Goal: Complete application form

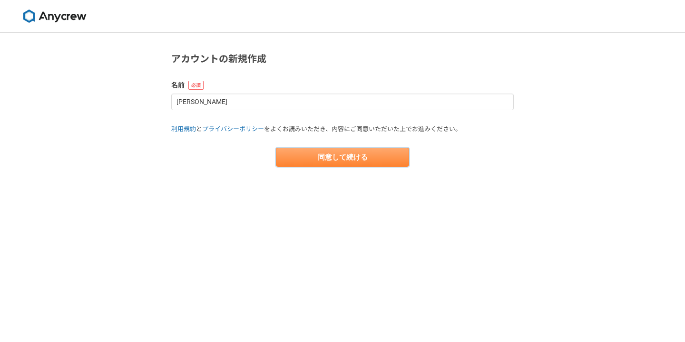
click at [344, 157] on button "同意して続ける" at bounding box center [342, 157] width 133 height 19
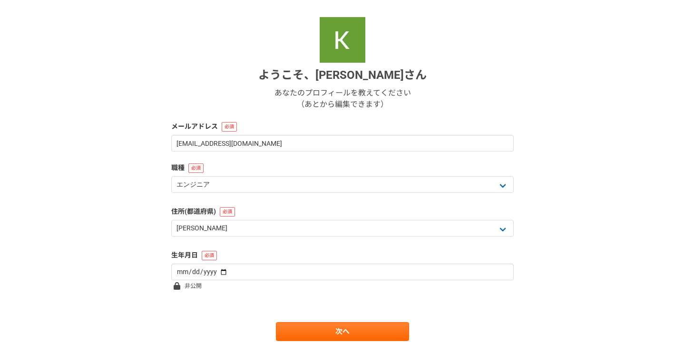
scroll to position [99, 0]
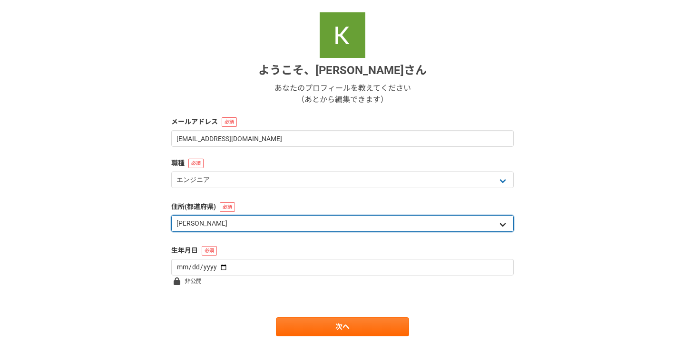
click at [324, 227] on select "北海道 青森県 岩手県 宮城県 秋田県 山形県 福島県 茨城県 栃木県 群馬県 埼玉県 千葉県 東京都 神奈川県 新潟県 富山県 石川県 福井県 山梨県 長野…" at bounding box center [342, 223] width 342 height 17
select select "11"
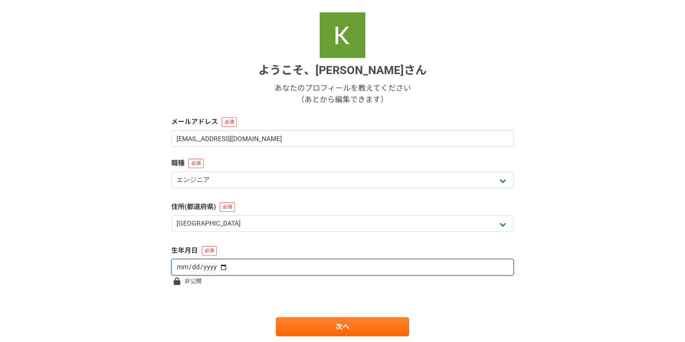
click at [287, 268] on input "date" at bounding box center [342, 267] width 342 height 17
type input "1990-02-08"
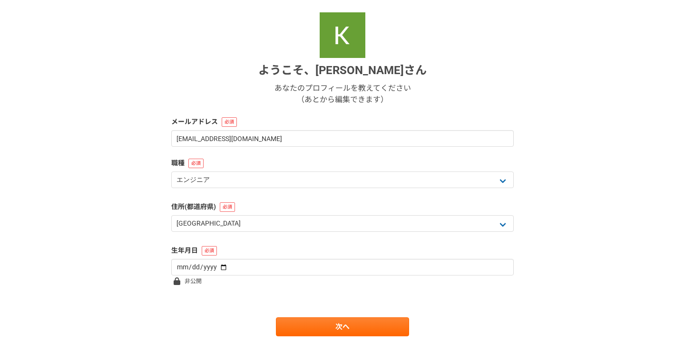
click at [275, 301] on form "ようこそ、 Kazuki Yamamoto さん あなたのプロフィールを教えてください （あとから編集できます） メールアドレス cinnacodec@gma…" at bounding box center [342, 174] width 342 height 324
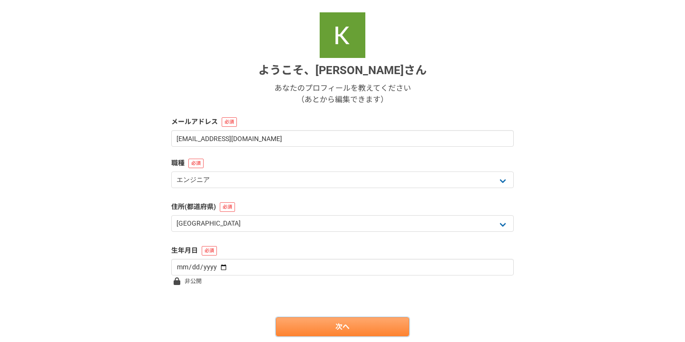
click at [297, 325] on link "次へ" at bounding box center [342, 327] width 133 height 19
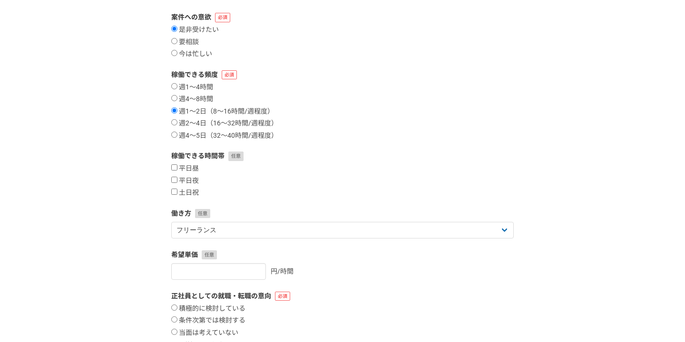
scroll to position [0, 0]
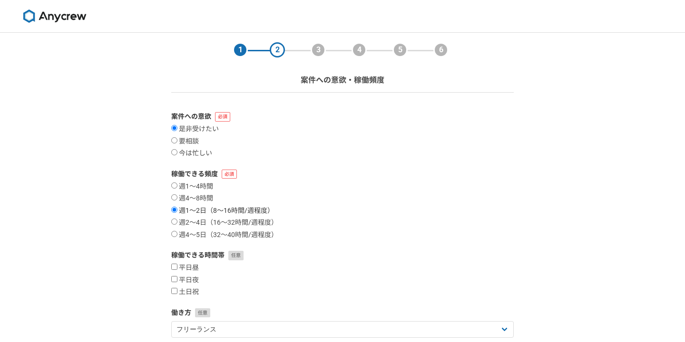
click at [184, 211] on label "週1〜2日（8〜16時間/週程度）" at bounding box center [222, 211] width 103 height 9
click at [177, 211] on input "週1〜2日（8〜16時間/週程度）" at bounding box center [174, 210] width 6 height 6
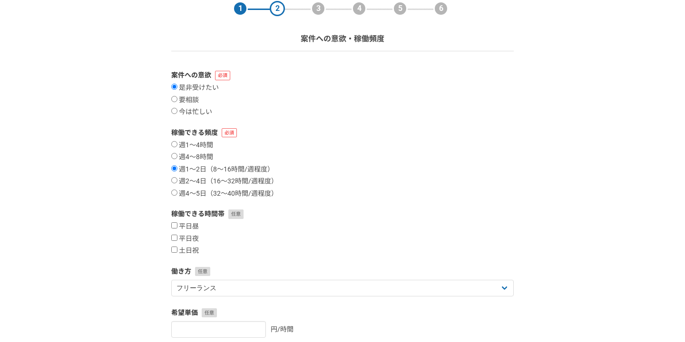
scroll to position [43, 0]
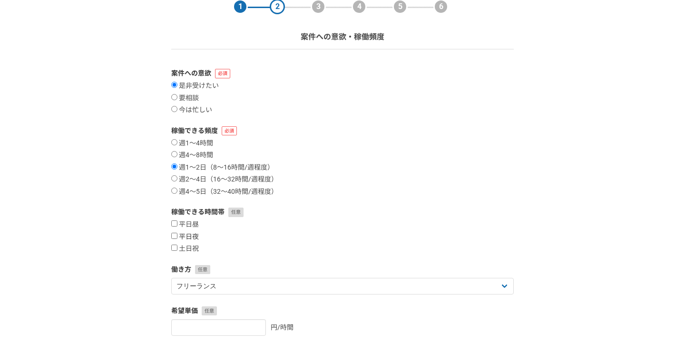
click at [195, 237] on label "平日夜" at bounding box center [185, 237] width 28 height 9
click at [177, 237] on input "平日夜" at bounding box center [174, 236] width 6 height 6
checkbox input "true"
click at [195, 245] on label "土日祝" at bounding box center [185, 249] width 28 height 9
click at [177, 245] on input "土日祝" at bounding box center [174, 248] width 6 height 6
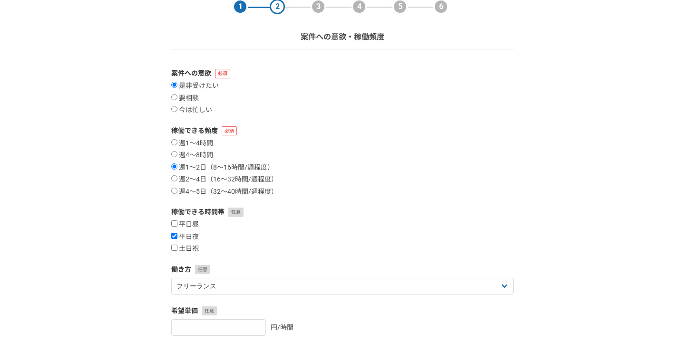
checkbox input "true"
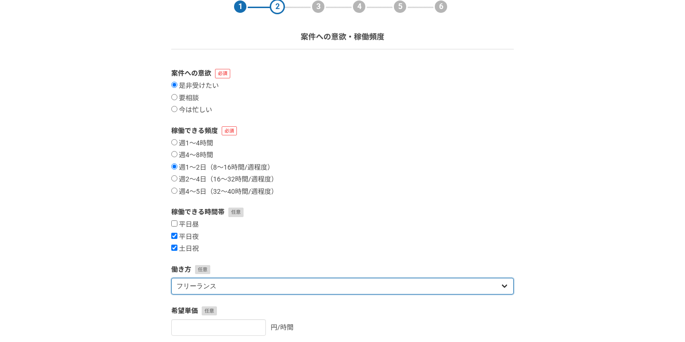
click at [207, 290] on select "フリーランス 副業 その他" at bounding box center [342, 286] width 342 height 17
click at [208, 286] on select "フリーランス 副業 その他" at bounding box center [342, 286] width 342 height 17
select select "sidejob"
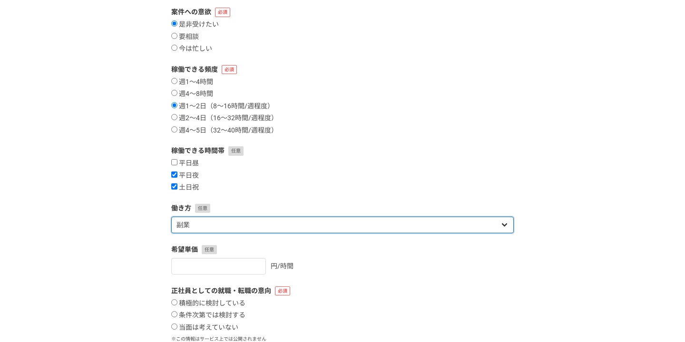
scroll to position [113, 0]
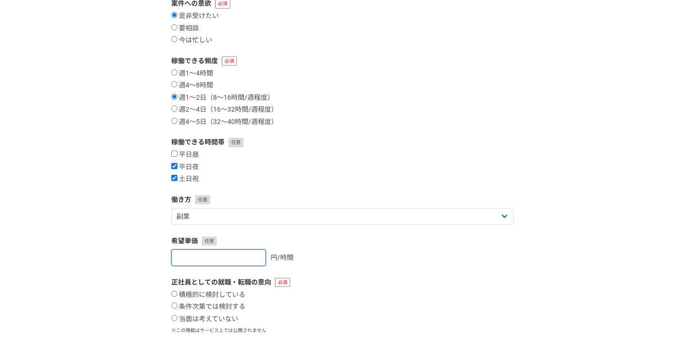
click at [221, 255] on input "number" at bounding box center [218, 258] width 95 height 17
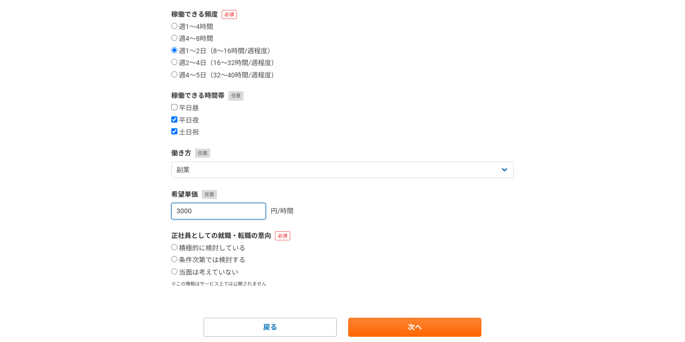
scroll to position [163, 0]
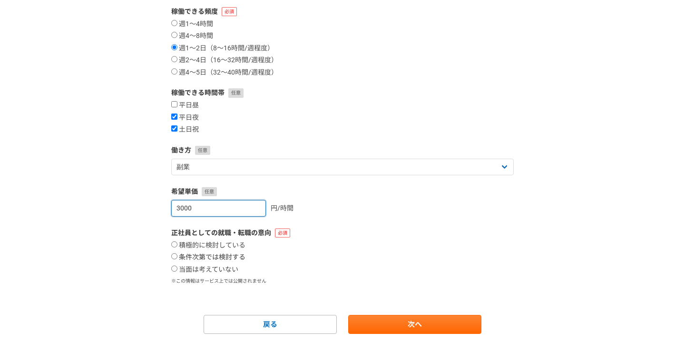
type input "3000"
click at [222, 258] on label "条件次第では検討する" at bounding box center [208, 257] width 74 height 9
click at [177, 258] on input "条件次第では検討する" at bounding box center [174, 256] width 6 height 6
radio input "true"
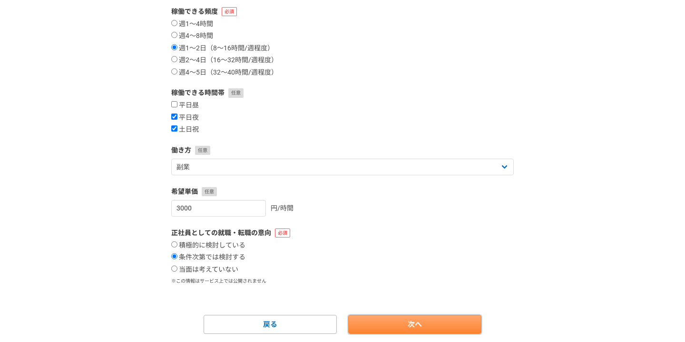
click at [396, 324] on link "次へ" at bounding box center [414, 324] width 133 height 19
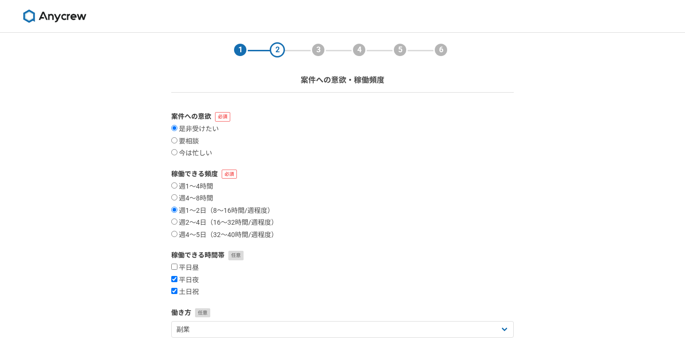
select select
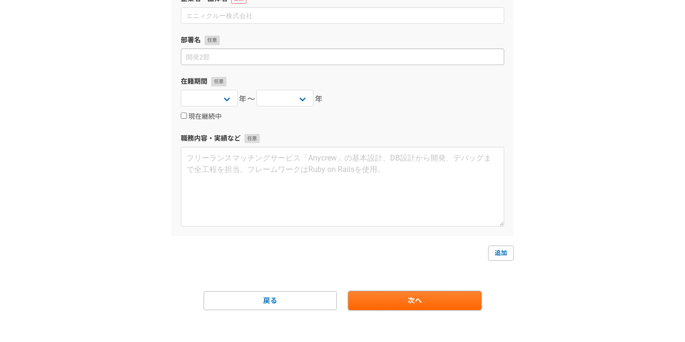
scroll to position [124, 0]
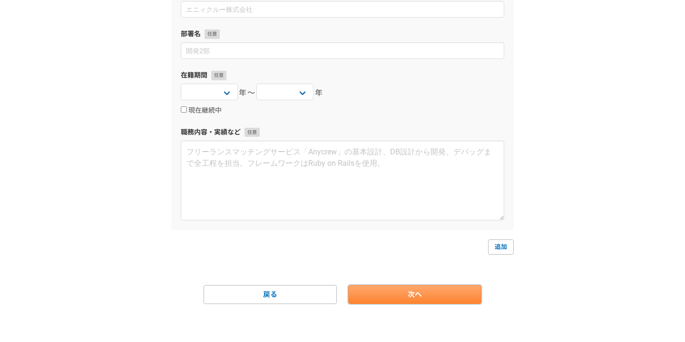
click at [438, 296] on link "次へ" at bounding box center [414, 294] width 133 height 19
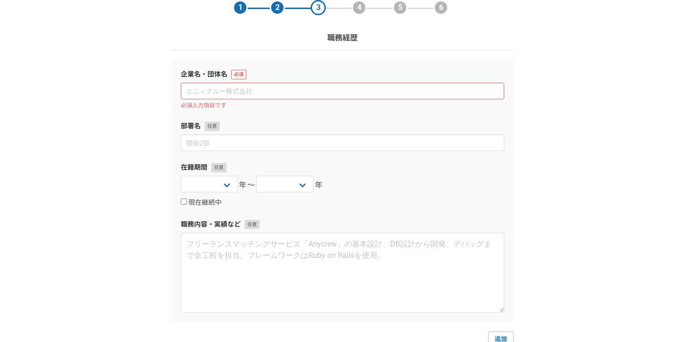
scroll to position [0, 0]
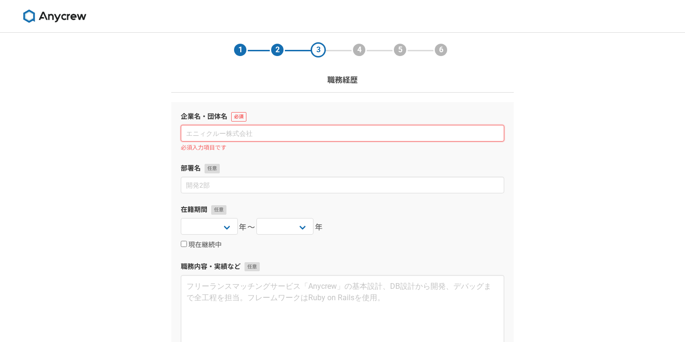
click at [279, 132] on input at bounding box center [342, 133] width 323 height 17
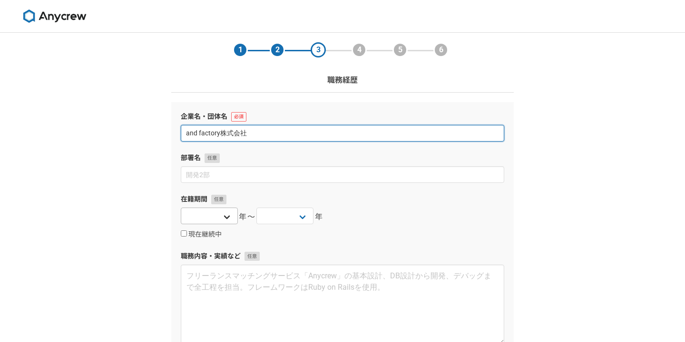
type input "and factory株式会社"
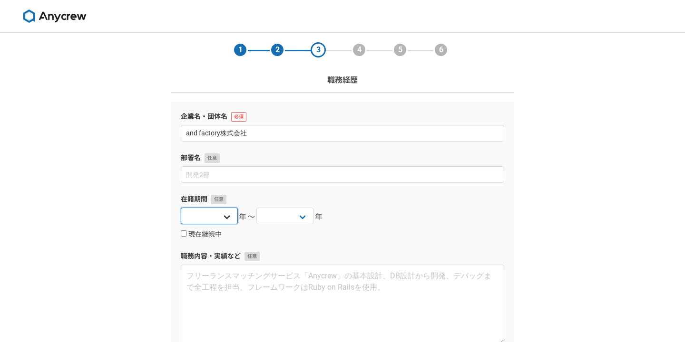
click at [219, 210] on select "2025 2024 2023 2022 2021 2020 2019 2018 2017 2016 2015 2014 2013 2012 2011 2010…" at bounding box center [209, 216] width 57 height 17
select select "2023"
click at [303, 218] on select "2025 2024 2023 2022 2021 2020 2019 2018 2017 2016 2015 2014 2013 2012 2011 2010…" at bounding box center [284, 216] width 57 height 17
select select "2025"
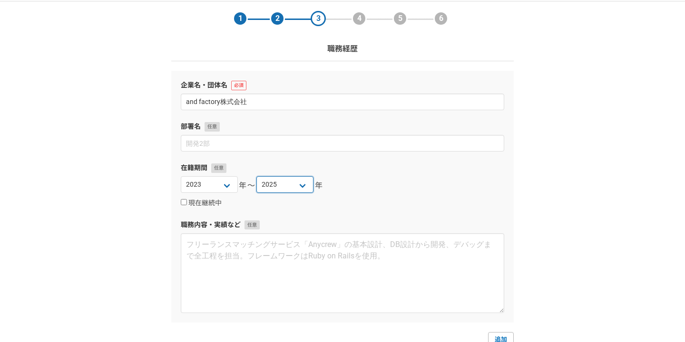
scroll to position [45, 0]
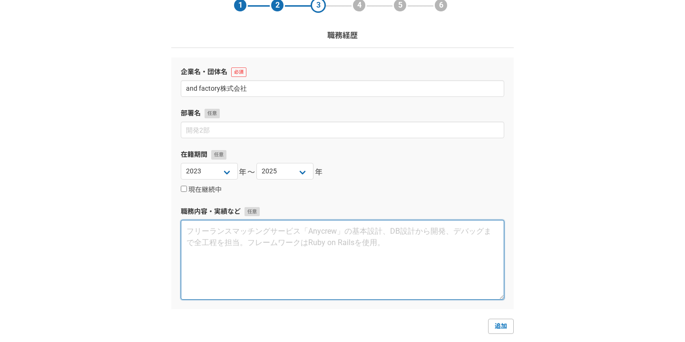
click at [259, 251] on textarea at bounding box center [342, 260] width 323 height 80
type textarea "ま"
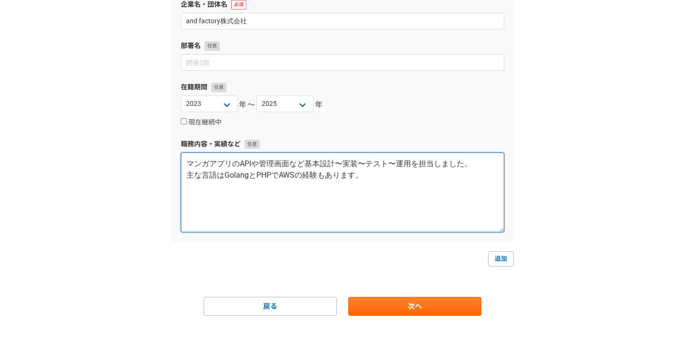
scroll to position [124, 0]
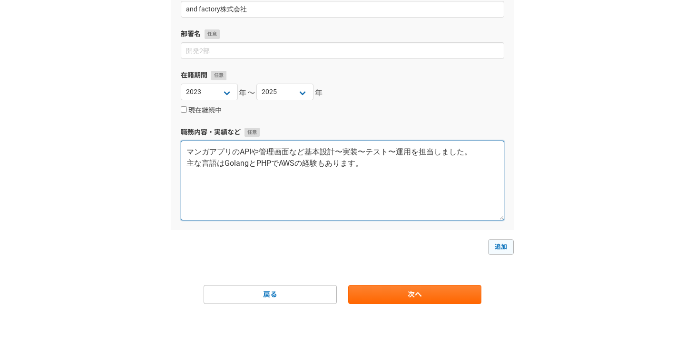
type textarea "マンガアプリのAPIや管理画面など基本設計〜実装〜テスト〜運用を担当しました。 主な言語はGolangとPHPでAWSの経験もあります。"
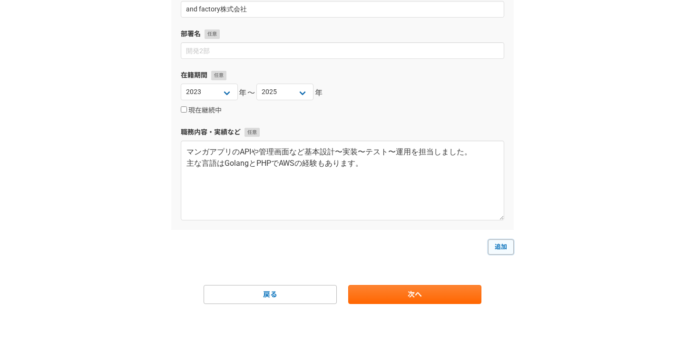
click at [495, 249] on link "追加" at bounding box center [501, 247] width 26 height 15
select select
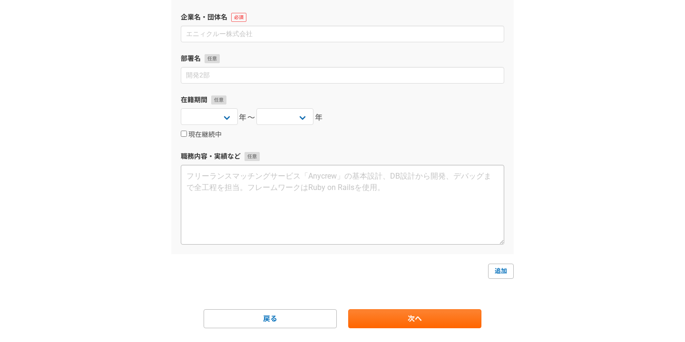
scroll to position [393, 0]
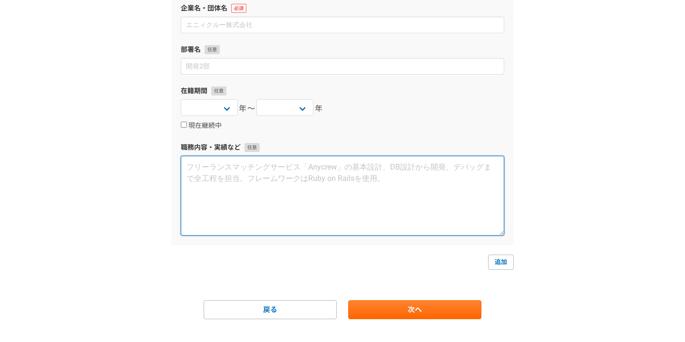
click at [320, 182] on textarea at bounding box center [342, 196] width 323 height 80
paste textarea "マンガアプリのAPIや管理画面など基本設計〜実装〜テスト〜運用を担当しました。 主な言語はGolangとPHPでAWSの経験もあります。"
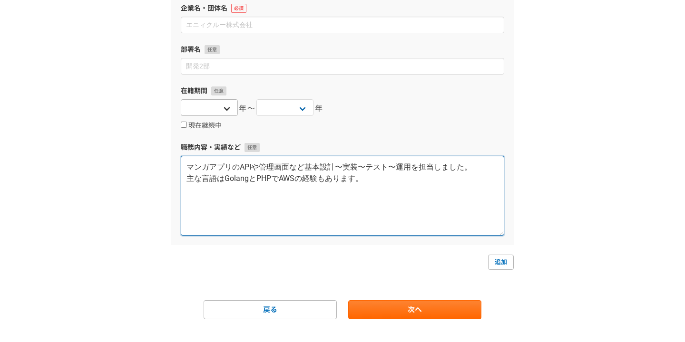
type textarea "マンガアプリのAPIや管理画面など基本設計〜実装〜テスト〜運用を担当しました。 主な言語はGolangとPHPでAWSの経験もあります。"
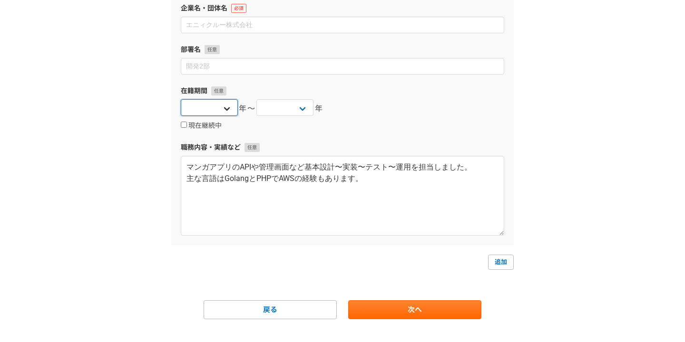
click at [218, 109] on select "2025 2024 2023 2022 2021 2020 2019 2018 2017 2016 2015 2014 2013 2012 2011 2010…" at bounding box center [209, 107] width 57 height 17
select select "2018"
click at [281, 112] on select "2025 2024 2023 2022 2021 2020 2019 2018 2017 2016 2015 2014 2013 2012 2011 2010…" at bounding box center [284, 107] width 57 height 17
select select "2023"
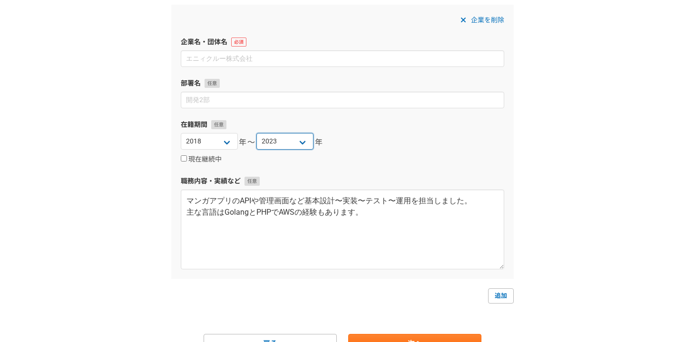
scroll to position [357, 0]
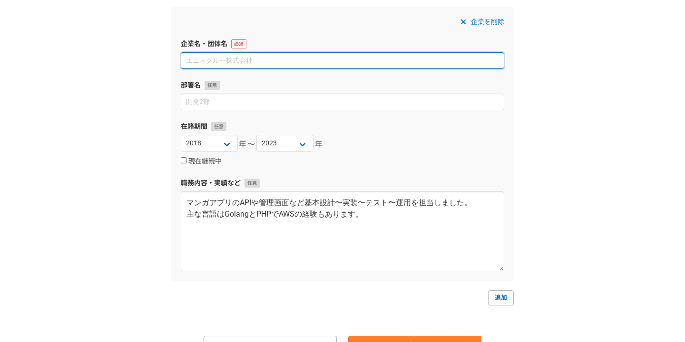
click at [273, 64] on input at bounding box center [342, 60] width 323 height 17
type input "ビデオマーケット株式会社"
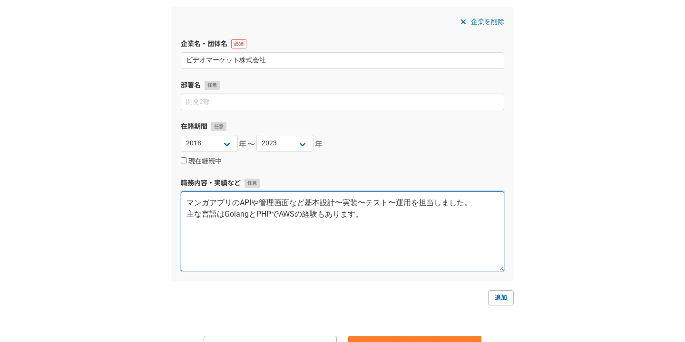
drag, startPoint x: 233, startPoint y: 204, endPoint x: 187, endPoint y: 204, distance: 45.2
click at [187, 204] on textarea "マンガアプリのAPIや管理画面など基本設計〜実装〜テスト〜運用を担当しました。 主な言語はGolangとPHPでAWSの経験もあります。" at bounding box center [342, 232] width 323 height 80
click at [279, 216] on textarea "動画配信サービスのAPIや管理画面など基本設計〜実装〜テスト〜運用を担当しました。 主な言語はGolangとPHPでAWSの経験もあります。" at bounding box center [342, 232] width 323 height 80
click at [225, 215] on textarea "動画配信サービスのAPIや管理画面など基本設計〜実装〜テスト〜運用を担当しました。 主な言語はGolangとPHPでAWSの経験もあります。" at bounding box center [342, 232] width 323 height 80
click at [311, 216] on textarea "動画配信サービスのAPIや管理画面など基本設計〜実装〜テスト〜運用を担当しました。 主な言語はKotlinとGolangとPHPでAWSの経験もあります。" at bounding box center [342, 232] width 323 height 80
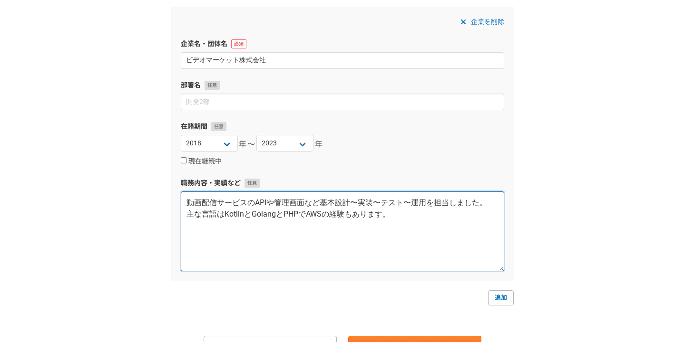
drag, startPoint x: 306, startPoint y: 215, endPoint x: 323, endPoint y: 215, distance: 17.1
click at [323, 215] on textarea "動画配信サービスのAPIや管理画面など基本設計〜実装〜テスト〜運用を担当しました。 主な言語はKotlinとGolangとPHPでAWSの経験もあります。" at bounding box center [342, 232] width 323 height 80
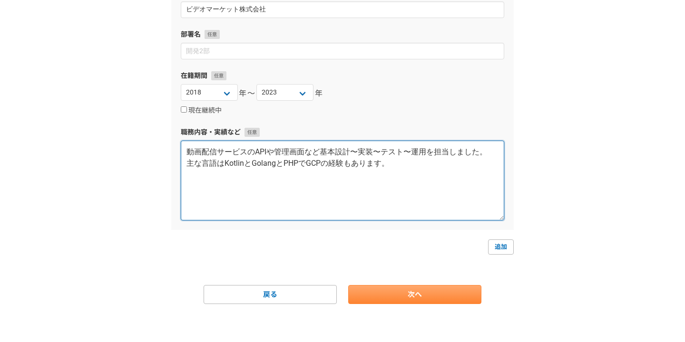
type textarea "動画配信サービスのAPIや管理画面など基本設計〜実装〜テスト〜運用を担当しました。 主な言語はKotlinとGolangとPHPでGCPの経験もあります。"
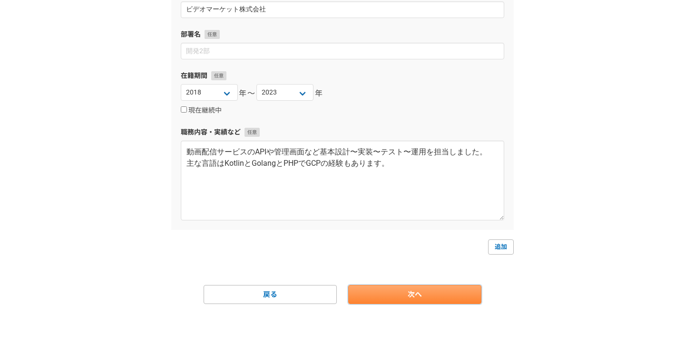
click at [406, 297] on link "次へ" at bounding box center [414, 294] width 133 height 19
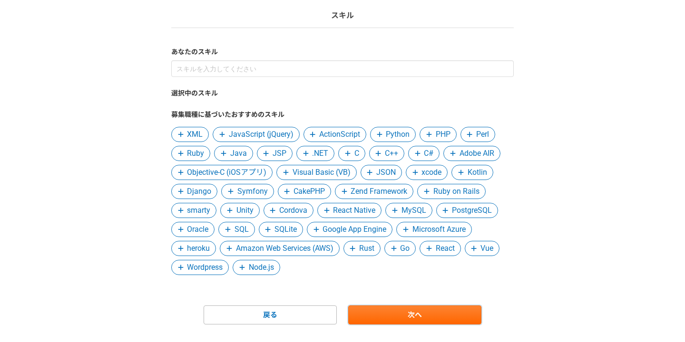
scroll to position [66, 0]
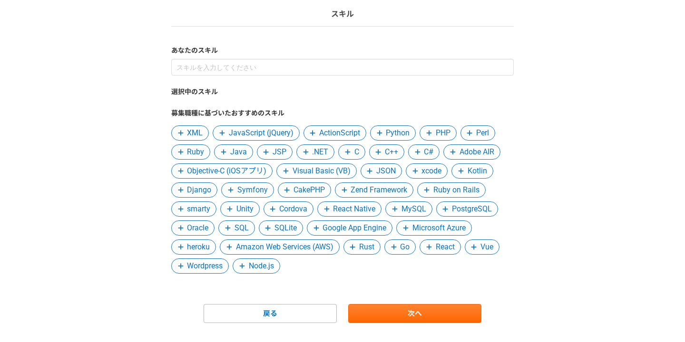
click at [436, 131] on span "PHP" at bounding box center [443, 132] width 15 height 11
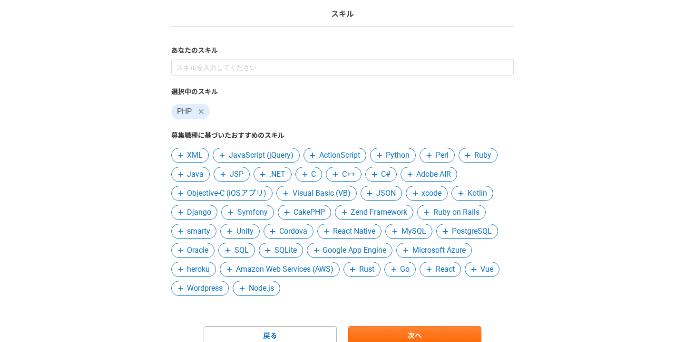
click at [473, 195] on span "Kotlin" at bounding box center [476, 193] width 19 height 11
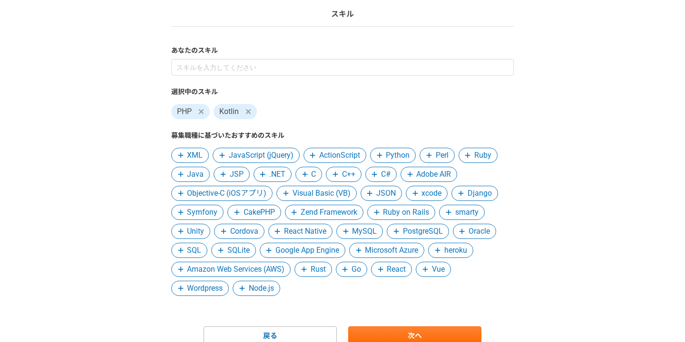
click at [381, 196] on span "JSON" at bounding box center [385, 193] width 19 height 11
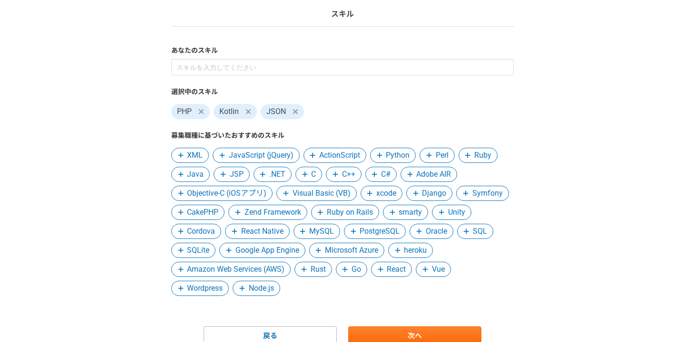
click at [402, 212] on span "smarty" at bounding box center [410, 212] width 23 height 11
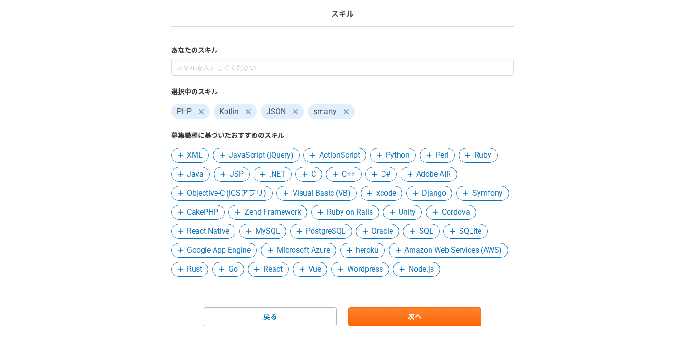
click at [218, 213] on span "CakePHP" at bounding box center [202, 212] width 31 height 11
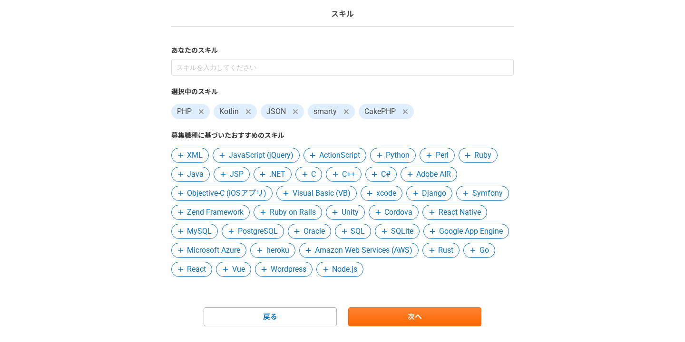
click at [353, 233] on span "SQL" at bounding box center [357, 231] width 14 height 11
click at [366, 232] on span "SQLite" at bounding box center [361, 231] width 22 height 11
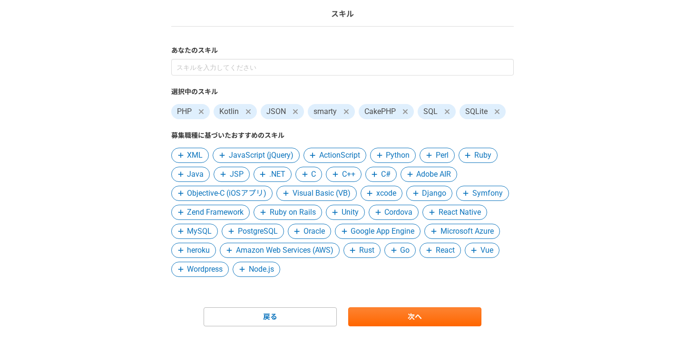
click at [272, 231] on span "PostgreSQL" at bounding box center [258, 231] width 40 height 11
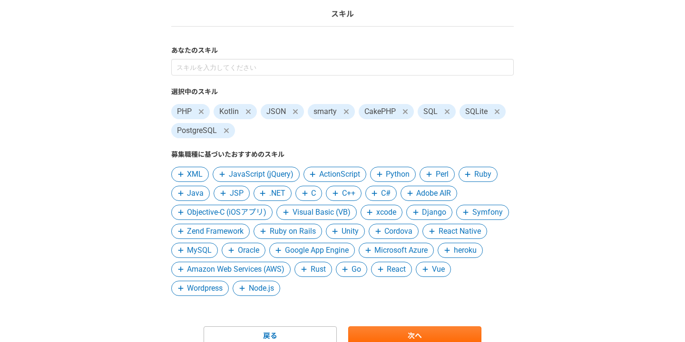
click at [207, 251] on span "MySQL" at bounding box center [199, 250] width 25 height 11
click at [352, 272] on span "Go" at bounding box center [351, 269] width 31 height 15
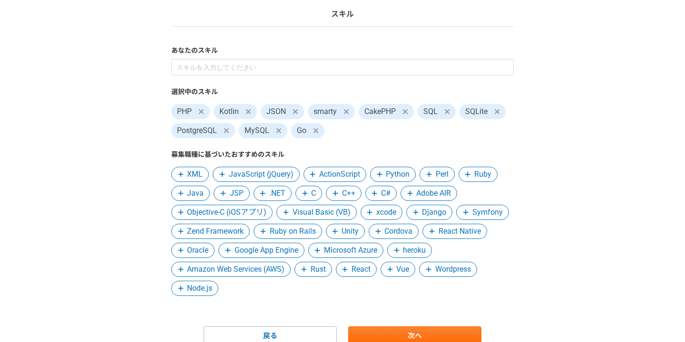
click at [393, 271] on icon at bounding box center [390, 269] width 6 height 7
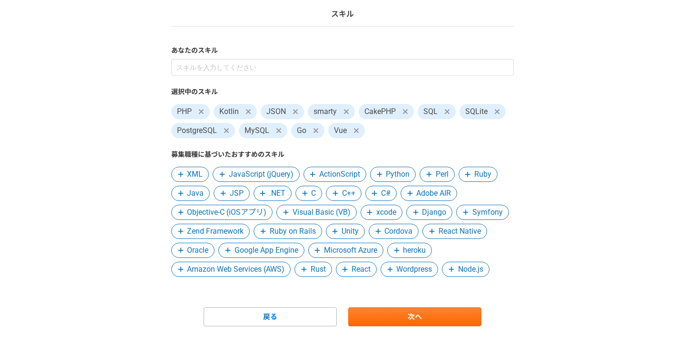
click at [204, 196] on span "Java" at bounding box center [190, 193] width 39 height 15
click at [263, 175] on span "JavaScript (jQuery)" at bounding box center [261, 174] width 65 height 11
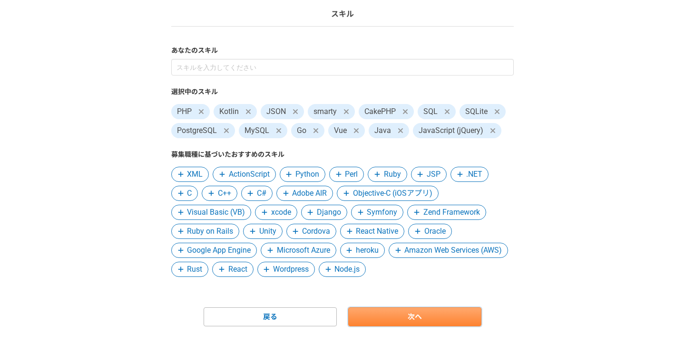
click at [392, 318] on link "次へ" at bounding box center [414, 317] width 133 height 19
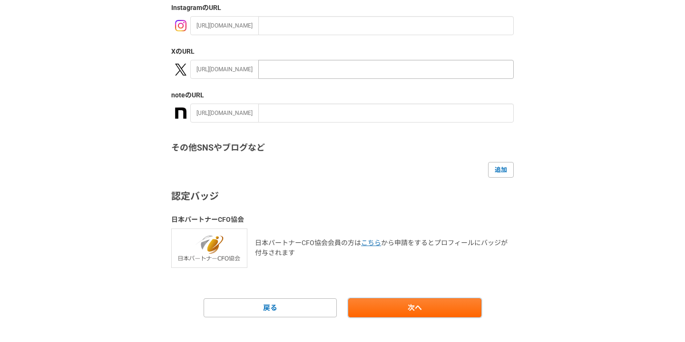
scroll to position [181, 0]
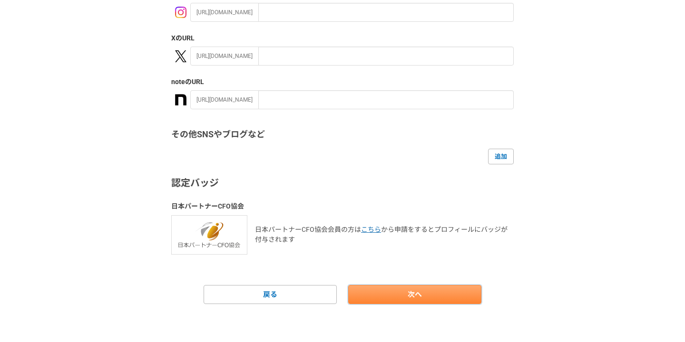
click at [409, 298] on link "次へ" at bounding box center [414, 294] width 133 height 19
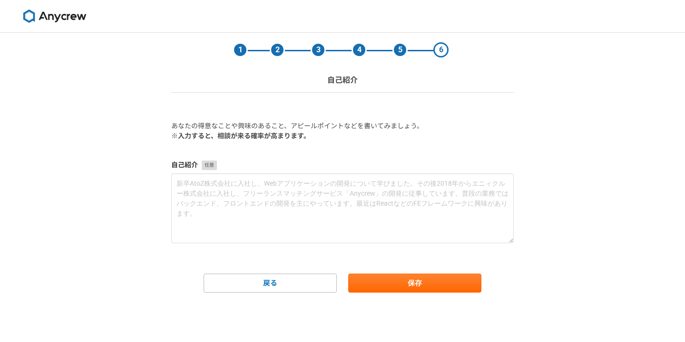
scroll to position [0, 0]
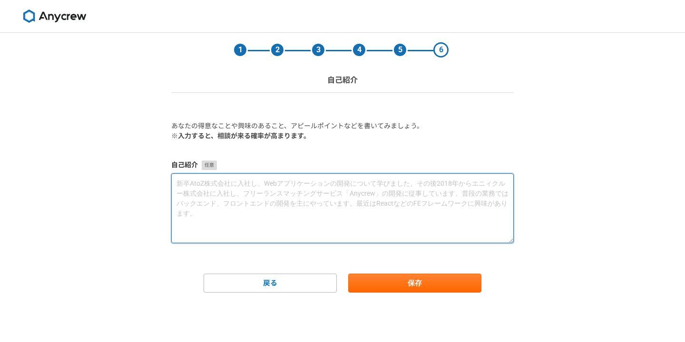
click at [389, 212] on textarea at bounding box center [342, 209] width 342 height 70
paste textarea "マンガアプリのAPIや管理画面など基本設計〜実装〜テスト〜運用を担当しました。 主な言語はGolangとPHPでAWSの経験もあります。"
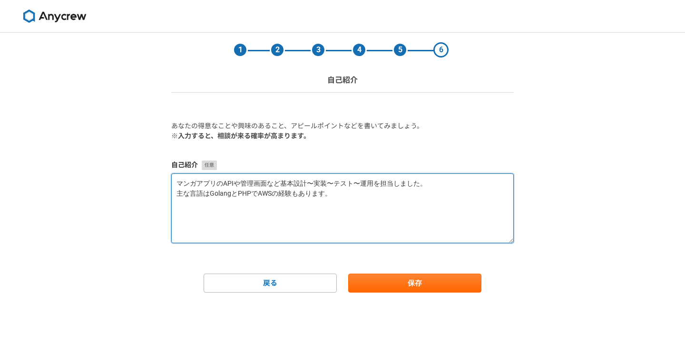
drag, startPoint x: 194, startPoint y: 185, endPoint x: 155, endPoint y: 184, distance: 39.0
click at [155, 184] on div "1 2 3 4 5 6 自己紹介 あなたの得意なことや興味のあること、アピールポイントなどを書いてみましょう。 ※入力すると、相談が来る確率が高まります。 自…" at bounding box center [342, 188] width 685 height 310
click at [336, 197] on textarea "アプリのAPIや管理画面など基本設計〜実装〜テスト〜運用を担当しました。 主な言語はGolangとPHPでAWSの経験もあります。" at bounding box center [342, 209] width 342 height 70
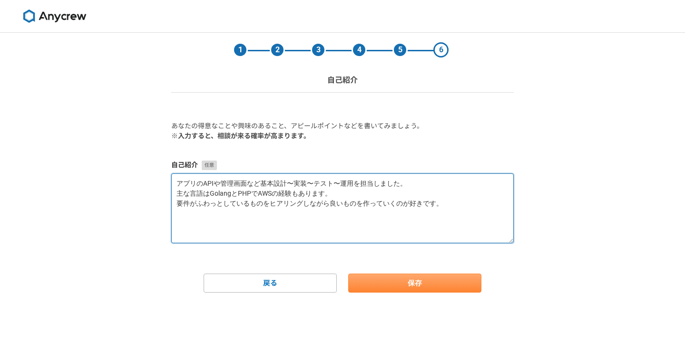
type textarea "アプリのAPIや管理画面など基本設計〜実装〜テスト〜運用を担当しました。 主な言語はGolangとPHPでAWSの経験もあります。 要件がふわっとしているもの…"
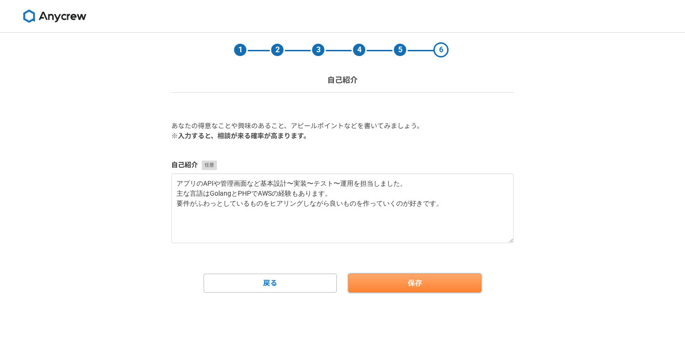
click at [401, 283] on button "保存" at bounding box center [414, 283] width 133 height 19
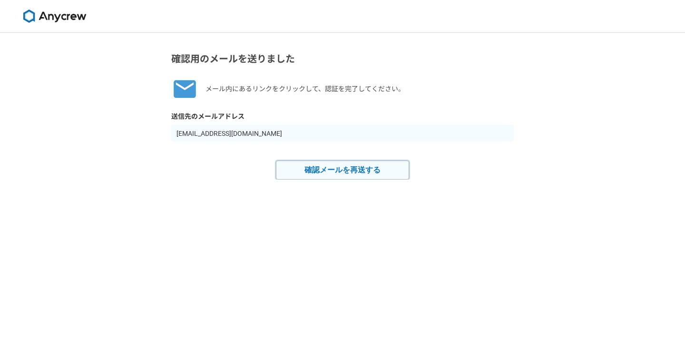
click at [367, 174] on button "確認メールを再送する" at bounding box center [342, 170] width 133 height 19
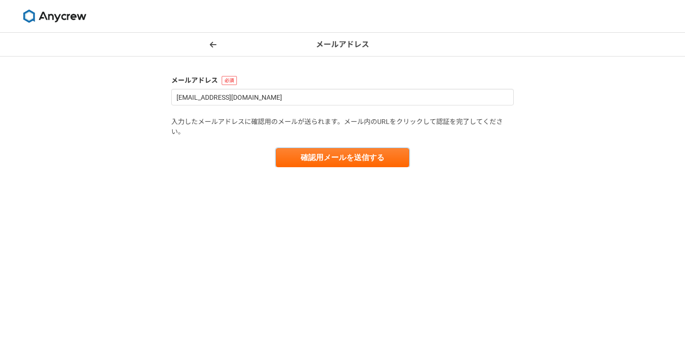
drag, startPoint x: 320, startPoint y: 158, endPoint x: 322, endPoint y: 133, distance: 24.8
click at [322, 133] on form "メールアドレス cinnacodec@gmail.com 入力したメールアドレスに確認用のメールが送られます。メール内のURLをクリックして認証を完了してくだ…" at bounding box center [342, 122] width 342 height 92
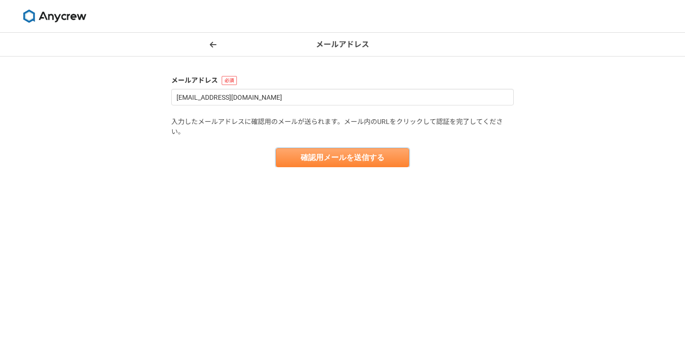
click at [325, 151] on button "確認用メールを送信する" at bounding box center [342, 157] width 133 height 19
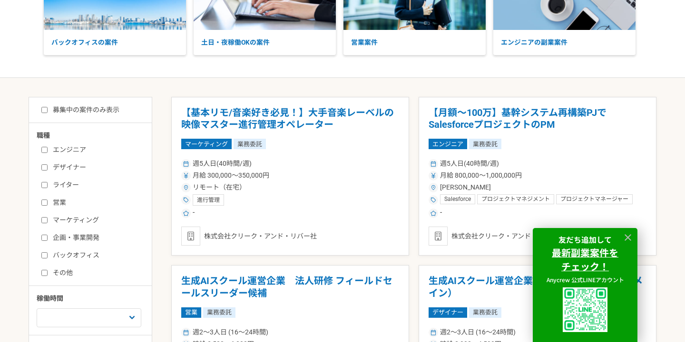
scroll to position [110, 0]
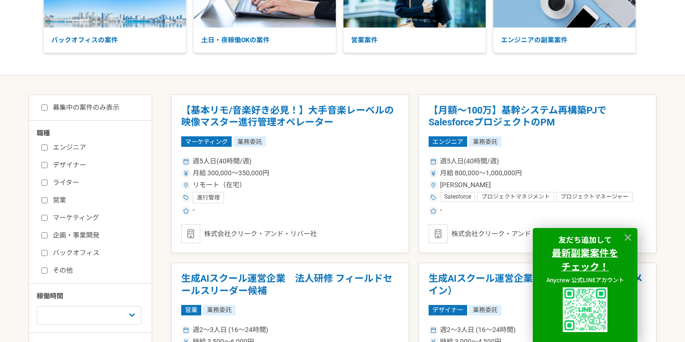
click at [81, 148] on label "エンジニア" at bounding box center [95, 148] width 109 height 10
click at [48, 148] on input "エンジニア" at bounding box center [44, 148] width 6 height 6
checkbox input "true"
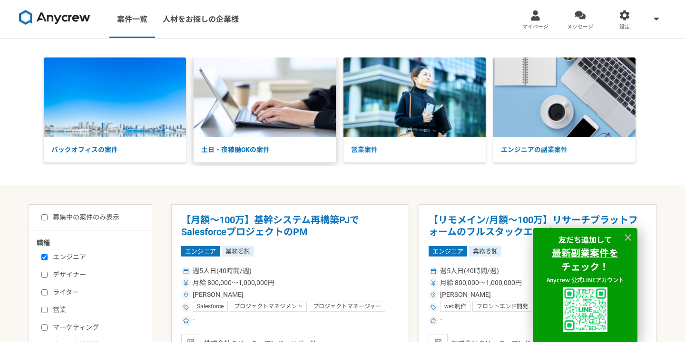
click at [309, 136] on img at bounding box center [265, 98] width 142 height 80
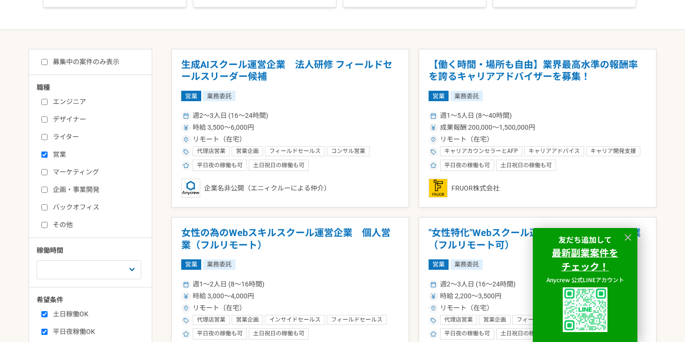
scroll to position [158, 0]
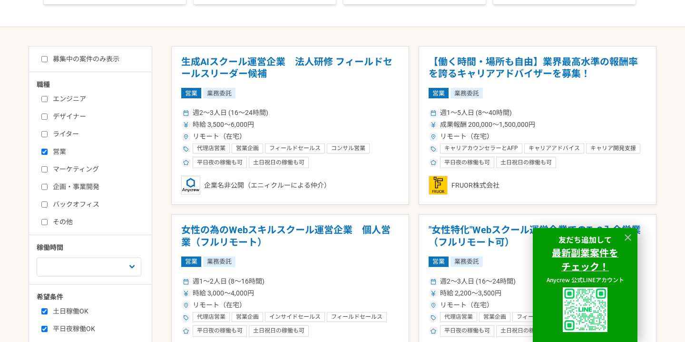
click at [72, 98] on label "エンジニア" at bounding box center [95, 99] width 109 height 10
click at [48, 98] on input "エンジニア" at bounding box center [44, 99] width 6 height 6
checkbox input "true"
click at [58, 152] on label "営業" at bounding box center [95, 152] width 109 height 10
click at [48, 152] on input "営業" at bounding box center [44, 152] width 6 height 6
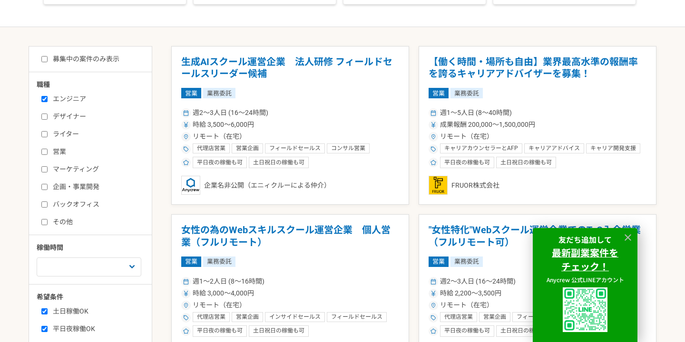
checkbox input "false"
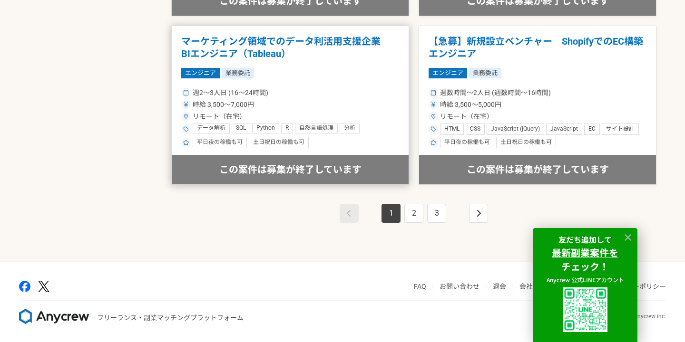
scroll to position [1698, 0]
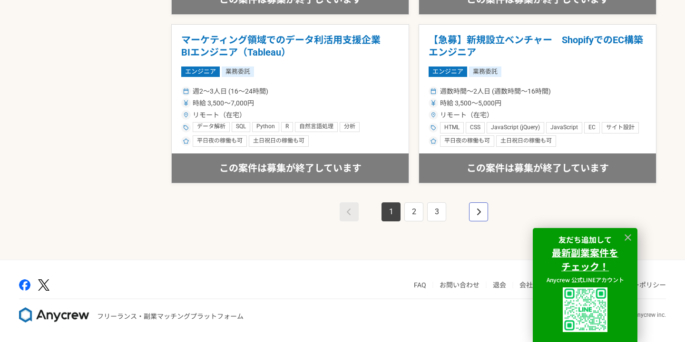
click at [483, 215] on link "pagination" at bounding box center [478, 212] width 19 height 19
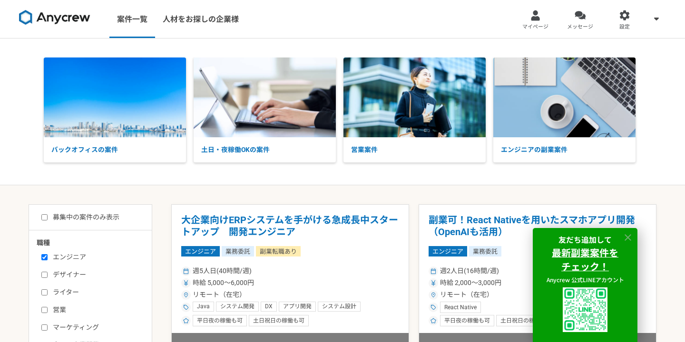
click at [629, 241] on icon at bounding box center [627, 238] width 11 height 11
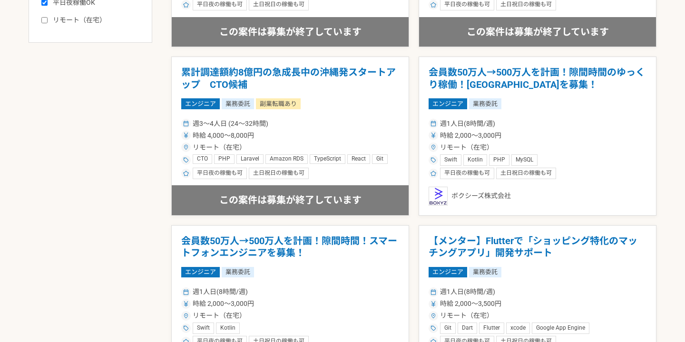
scroll to position [492, 0]
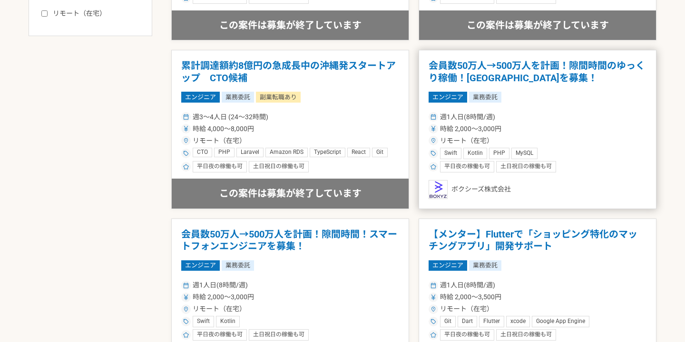
click at [470, 78] on h1 "会員数50万人→500万人を計画！隙間時間のゆっくり稼働！エンジニアを募集！" at bounding box center [537, 72] width 218 height 24
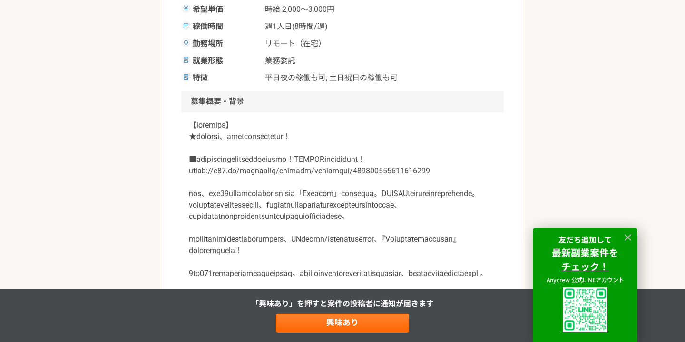
scroll to position [218, 0]
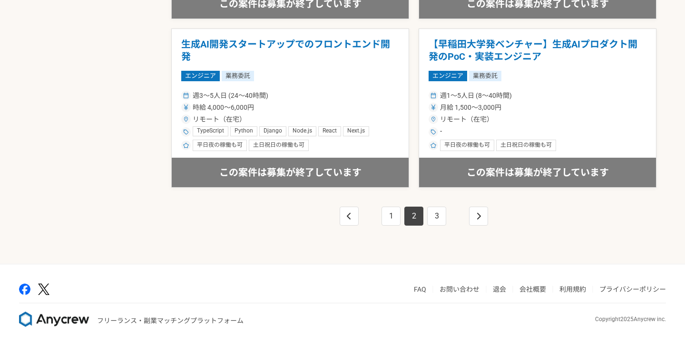
scroll to position [1695, 0]
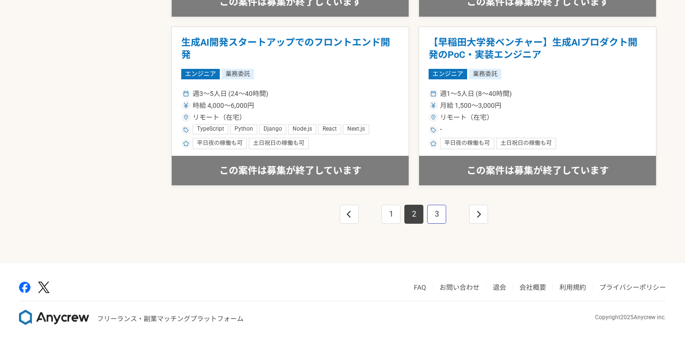
click at [437, 219] on link "3" at bounding box center [436, 214] width 19 height 19
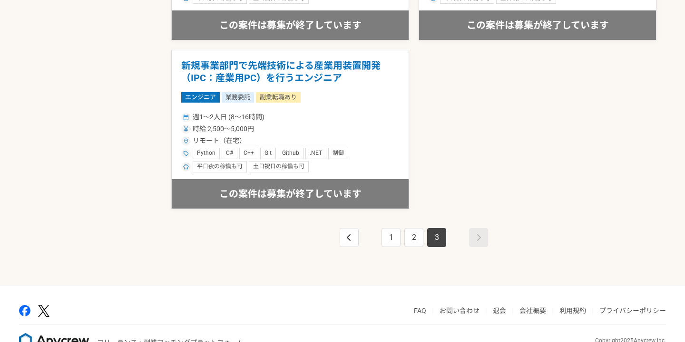
scroll to position [1191, 0]
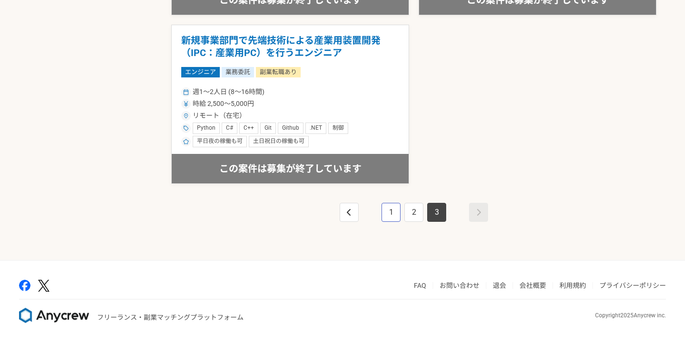
click at [388, 212] on link "1" at bounding box center [390, 212] width 19 height 19
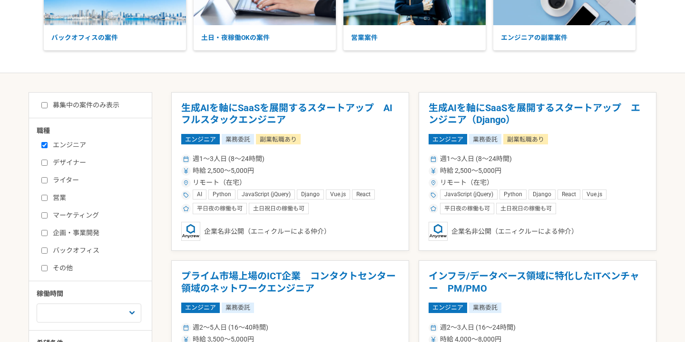
scroll to position [112, 0]
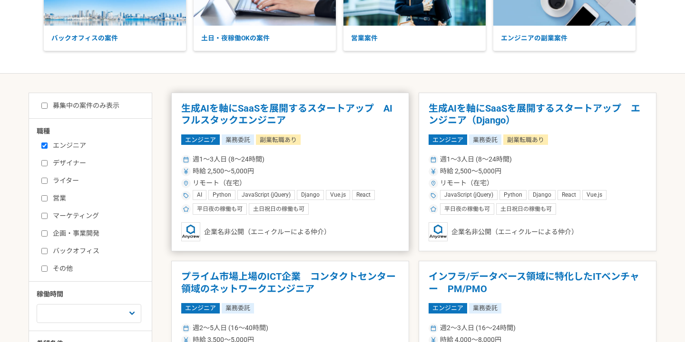
click at [336, 106] on h1 "生成AIを軸にSaaSを展開するスタートアップ　AIフルスタックエンジニア" at bounding box center [290, 115] width 218 height 24
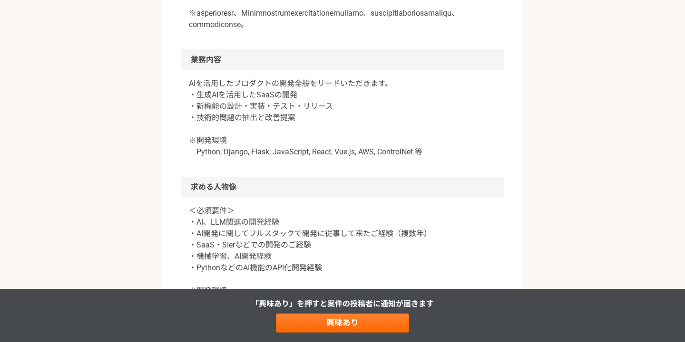
scroll to position [744, 0]
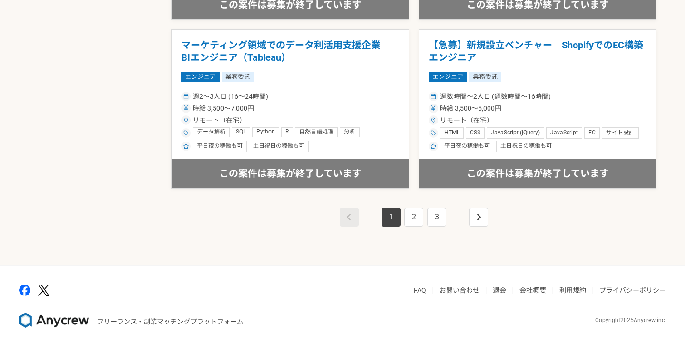
scroll to position [1698, 0]
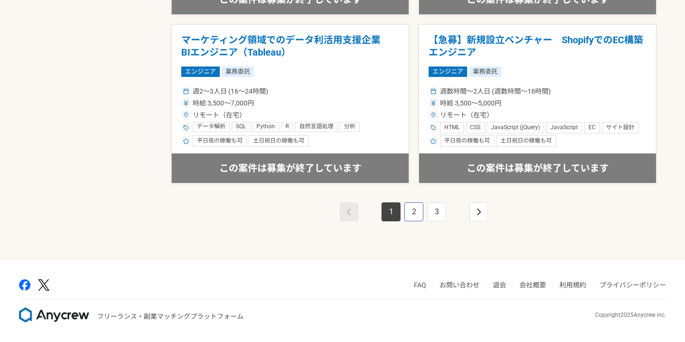
click at [417, 217] on link "2" at bounding box center [413, 212] width 19 height 19
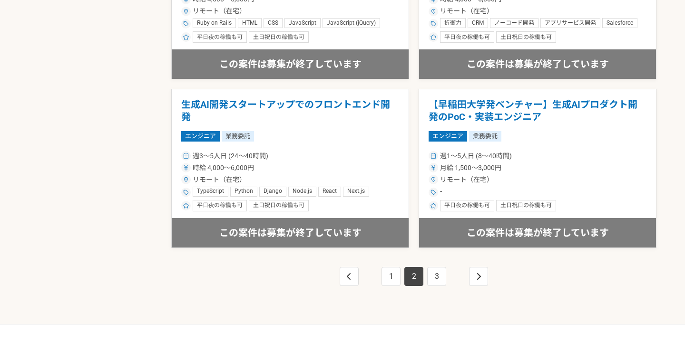
scroll to position [1698, 0]
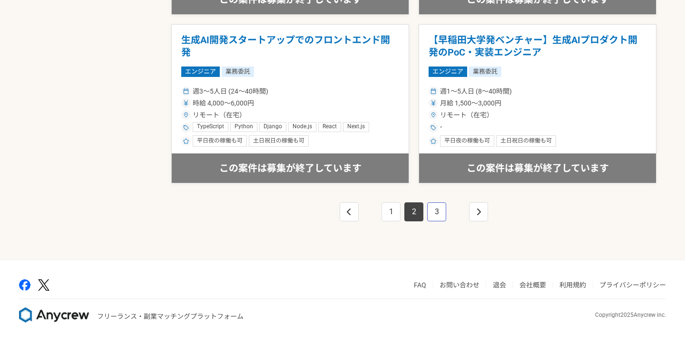
click at [438, 208] on link "3" at bounding box center [436, 212] width 19 height 19
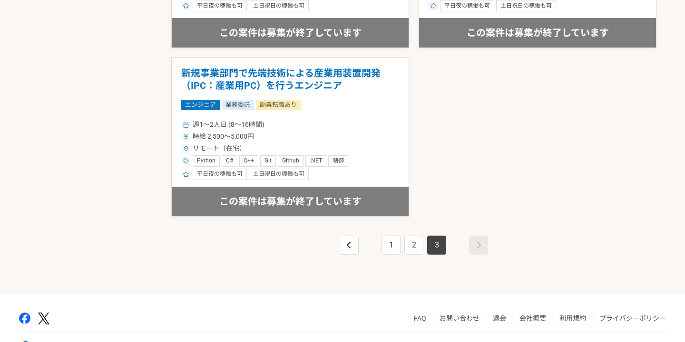
scroll to position [1159, 0]
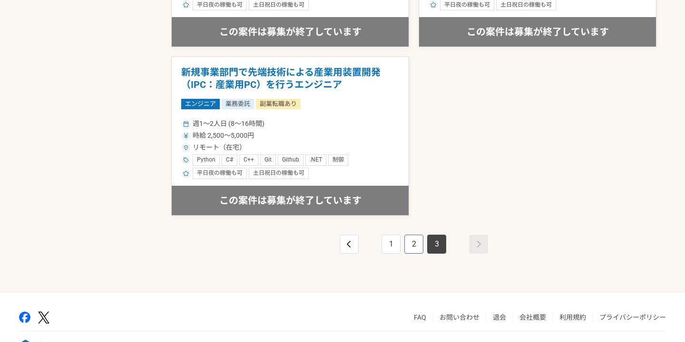
click at [417, 236] on link "2" at bounding box center [413, 244] width 19 height 19
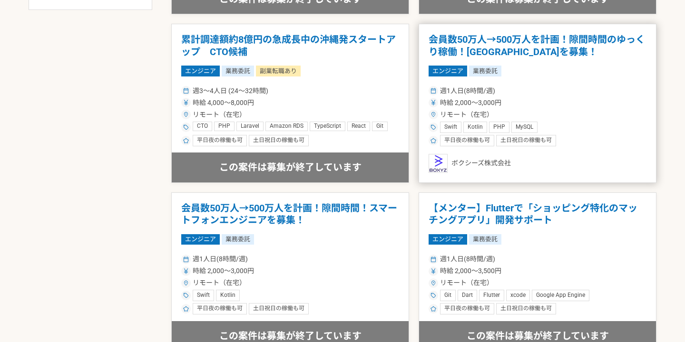
scroll to position [529, 0]
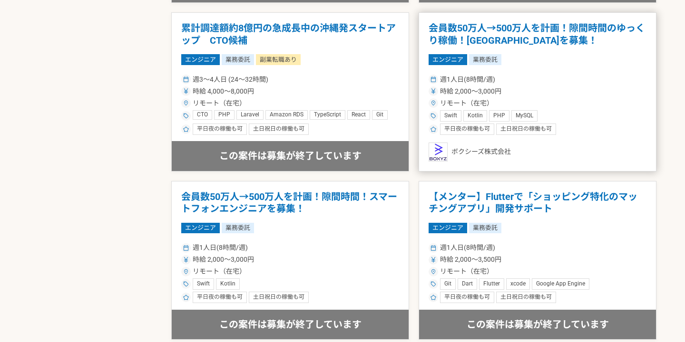
click at [463, 136] on article "会員数50万人→500万人を計画！隙間時間のゆっくり稼働！エンジニアを募集！ エンジニア 業務委託 週1人日(8時間/週) 時給 2,000〜3,000円 リ…" at bounding box center [537, 91] width 238 height 159
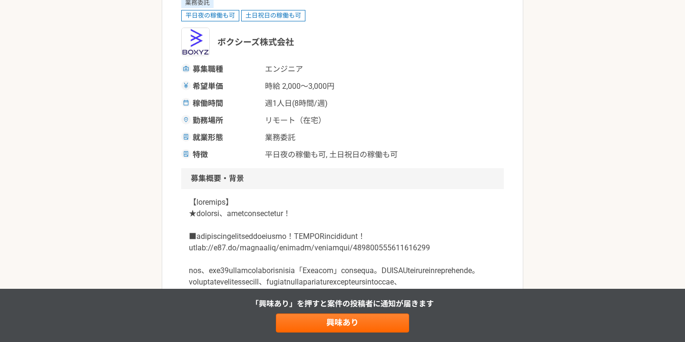
scroll to position [133, 0]
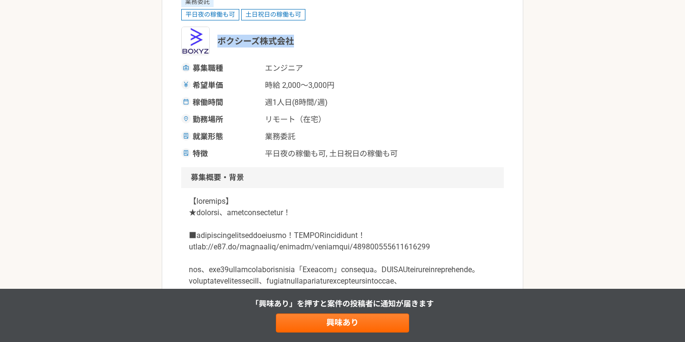
drag, startPoint x: 219, startPoint y: 43, endPoint x: 293, endPoint y: 42, distance: 74.7
click at [293, 42] on span "ボクシーズ株式会社" at bounding box center [255, 41] width 77 height 13
